Goal: Find specific page/section: Find specific page/section

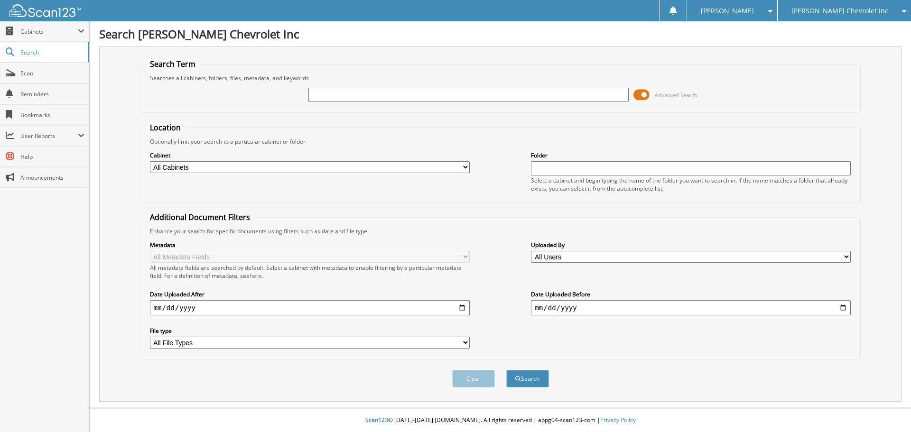
click at [4, 97] on link "Reminders" at bounding box center [44, 94] width 89 height 20
drag, startPoint x: 373, startPoint y: 103, endPoint x: 375, endPoint y: 95, distance: 8.3
click at [373, 103] on div "Advanced Search" at bounding box center [500, 95] width 711 height 26
click at [374, 95] on input "text" at bounding box center [469, 95] width 320 height 14
type input "u10365a"
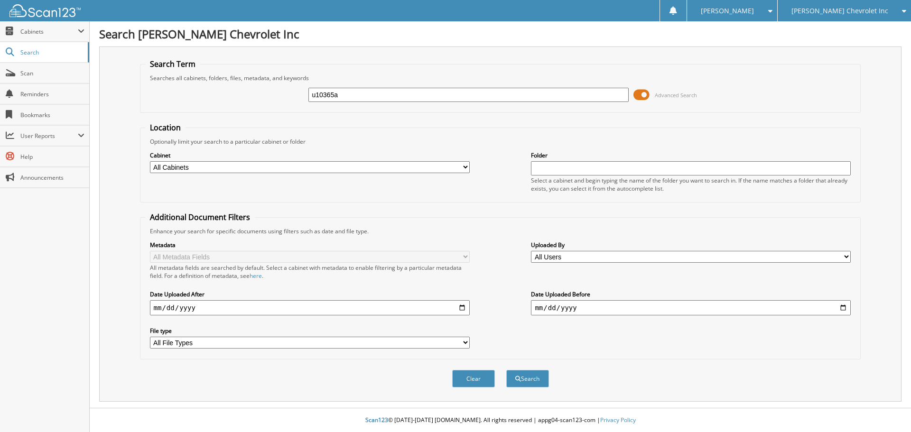
click at [506, 370] on button "Search" at bounding box center [527, 379] width 43 height 18
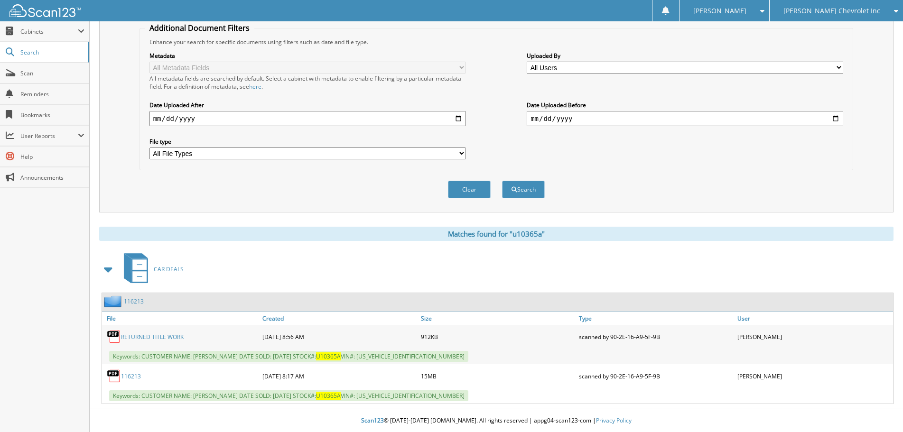
scroll to position [190, 0]
click at [125, 376] on link "116213" at bounding box center [131, 376] width 20 height 8
